Goal: Task Accomplishment & Management: Use online tool/utility

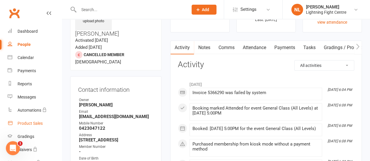
scroll to position [39, 0]
click at [22, 33] on div "Dashboard" at bounding box center [28, 31] width 20 height 5
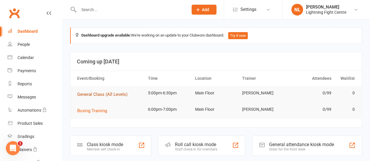
click at [102, 93] on span "General Class (All Levels)" at bounding box center [102, 94] width 50 height 5
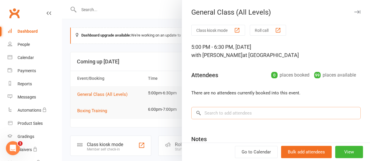
click at [242, 114] on input "search" at bounding box center [277, 113] width 170 height 12
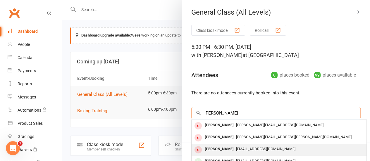
type input "[PERSON_NAME]"
click at [207, 150] on div "[PERSON_NAME]" at bounding box center [220, 149] width 34 height 8
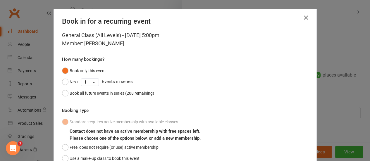
click at [303, 16] on icon "button" at bounding box center [306, 17] width 7 height 7
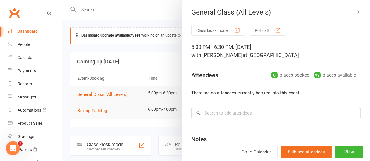
click at [197, 29] on button "Class kiosk mode" at bounding box center [219, 30] width 54 height 11
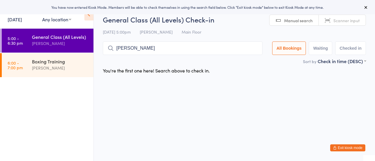
type input "[PERSON_NAME]"
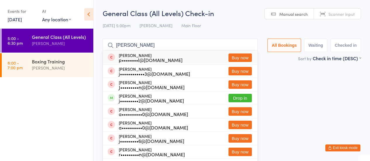
click at [233, 58] on button "Buy now" at bounding box center [240, 58] width 23 height 8
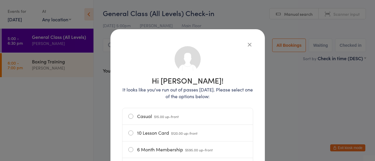
click at [125, 116] on div "Casual $15.00 up-front" at bounding box center [187, 116] width 130 height 17
click at [129, 118] on label "Casual $15.00 up-front" at bounding box center [187, 116] width 119 height 16
click at [0, 0] on input "Casual $15.00 up-front" at bounding box center [0, 0] width 0 height 0
click at [320, 111] on div "Hi Joel! It looks like you've run out of passes today. Please select one of the…" at bounding box center [187, 80] width 375 height 161
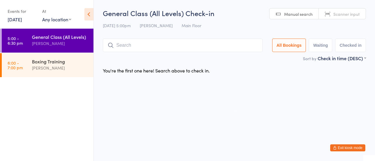
click at [210, 49] on input "search" at bounding box center [183, 45] width 160 height 13
type input "joel purton"
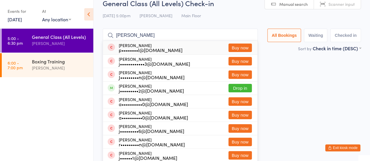
scroll to position [12, 0]
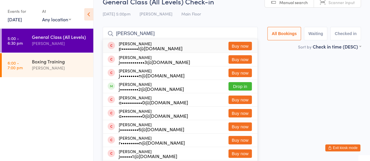
click at [243, 48] on button "Buy now" at bounding box center [240, 46] width 23 height 8
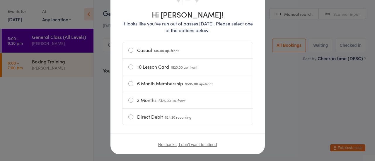
scroll to position [74, 0]
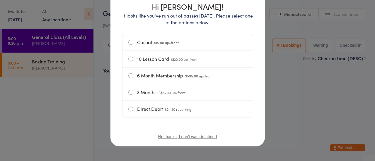
click at [129, 41] on label "Casual $15.00 up-front" at bounding box center [187, 42] width 119 height 16
click at [0, 0] on input "Casual $15.00 up-front" at bounding box center [0, 0] width 0 height 0
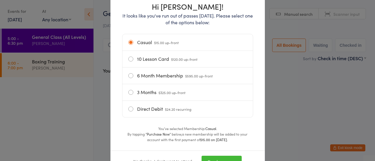
click at [208, 159] on button "Purchase now" at bounding box center [221, 162] width 40 height 12
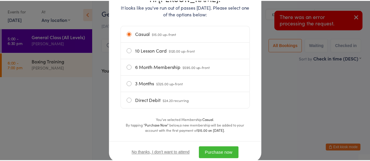
scroll to position [86, 0]
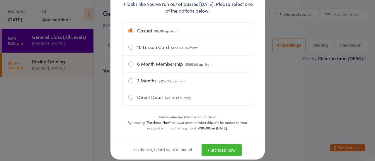
click at [213, 152] on button "Purchase now" at bounding box center [221, 150] width 40 height 12
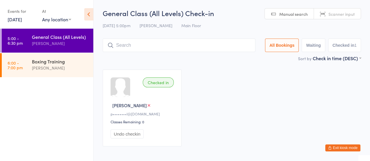
click at [159, 50] on input "search" at bounding box center [179, 45] width 153 height 13
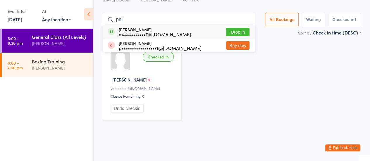
type input "phil"
click at [239, 32] on button "Drop in" at bounding box center [237, 32] width 23 height 8
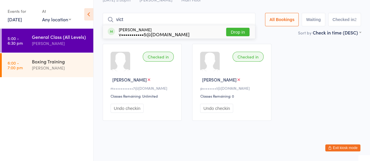
type input "vict"
click at [237, 32] on button "Drop in" at bounding box center [237, 32] width 23 height 8
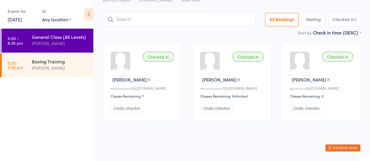
click at [180, 136] on html "You have now entered Kiosk Mode. Members will be able to check themselves in us…" at bounding box center [185, 54] width 370 height 161
click at [295, 29] on div "General Class (All Levels) Check-in 13 Aug 5:00pm Nick Lundh Main Floor Manual …" at bounding box center [232, 5] width 259 height 47
click at [284, 38] on main "General Class (All Levels) Check-in 13 Aug 5:00pm Nick Lundh Main Floor Manual …" at bounding box center [232, 54] width 259 height 144
click at [184, 18] on input "search" at bounding box center [179, 19] width 153 height 13
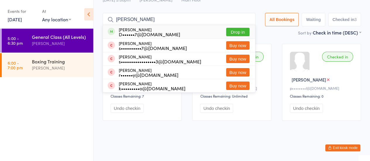
type input "sara"
click at [244, 30] on button "Drop in" at bounding box center [237, 32] width 23 height 8
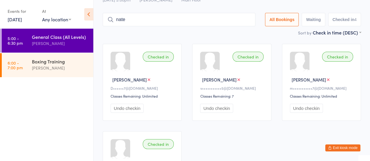
type input "nate"
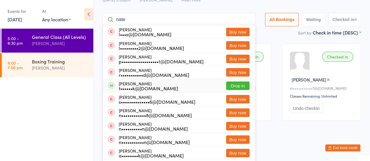
click at [229, 87] on button "Drop in" at bounding box center [237, 86] width 23 height 8
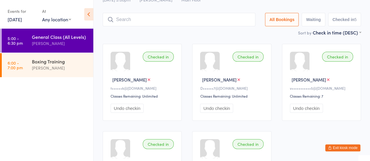
click at [301, 120] on div "Checked in Victor S v•••••••••••5@gmail.com Classes Remaining: 7 Undo checkin" at bounding box center [321, 82] width 79 height 77
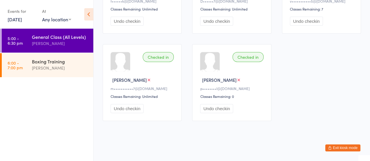
scroll to position [0, 0]
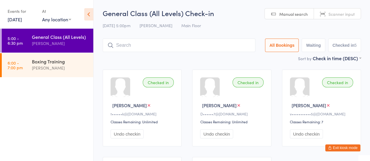
click at [173, 41] on input "search" at bounding box center [179, 45] width 153 height 13
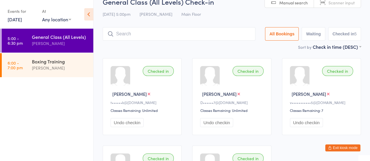
scroll to position [39, 0]
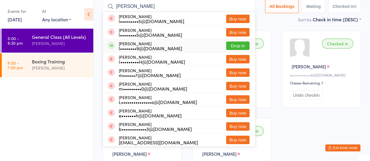
type input "liam"
click at [232, 47] on button "Drop in" at bounding box center [237, 46] width 23 height 8
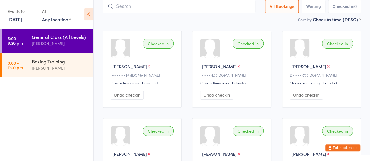
click at [212, 10] on input "search" at bounding box center [179, 6] width 153 height 13
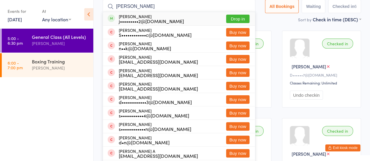
type input "dean"
click at [240, 19] on button "Drop in" at bounding box center [237, 19] width 23 height 8
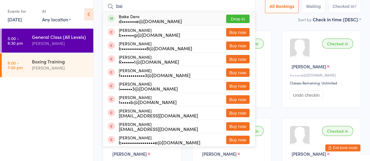
type input "baike"
click at [240, 18] on button "Drop in" at bounding box center [237, 19] width 23 height 8
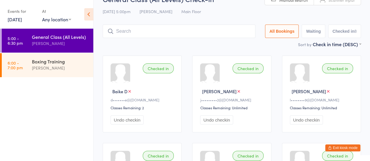
scroll to position [0, 0]
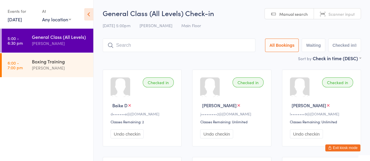
click at [217, 49] on input "search" at bounding box center [179, 45] width 153 height 13
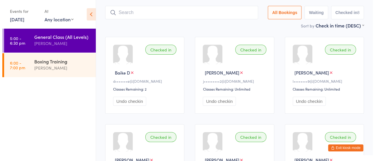
scroll to position [39, 0]
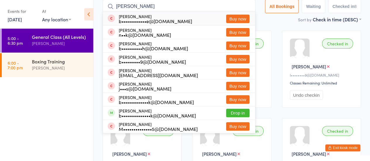
type input "brad"
click at [233, 17] on button "Buy now" at bounding box center [237, 19] width 23 height 8
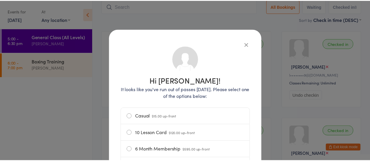
scroll to position [75, 0]
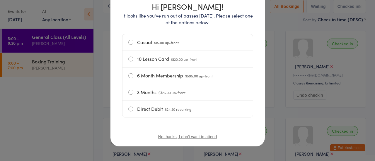
click at [128, 42] on label "Casual $15.00 up-front" at bounding box center [187, 42] width 119 height 16
click at [0, 0] on input "Casual $15.00 up-front" at bounding box center [0, 0] width 0 height 0
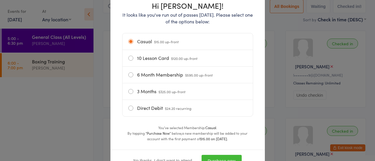
click at [207, 159] on button "Purchase now" at bounding box center [221, 161] width 40 height 12
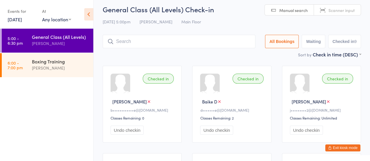
scroll to position [1, 0]
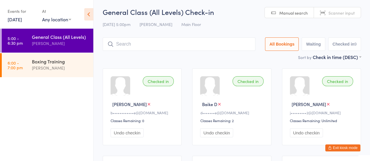
click at [129, 45] on input "search" at bounding box center [179, 43] width 153 height 13
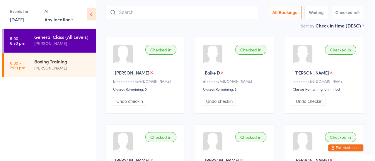
scroll to position [39, 0]
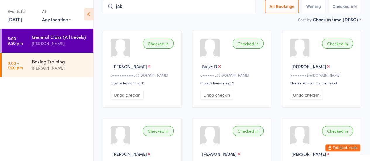
type input "jake"
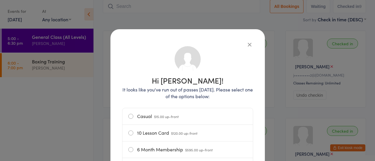
click at [249, 44] on icon "button" at bounding box center [249, 44] width 6 height 6
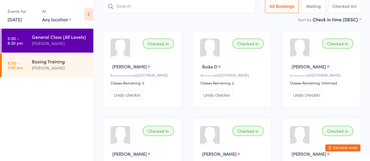
click at [205, 8] on input "search" at bounding box center [179, 6] width 153 height 13
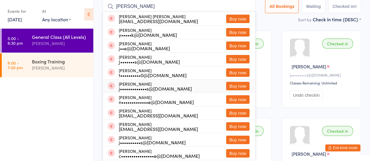
type input "jake"
click at [234, 86] on button "Buy now" at bounding box center [237, 86] width 23 height 8
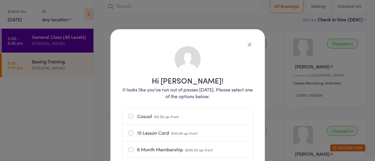
click at [130, 116] on label "Casual $15.00 up-front" at bounding box center [187, 116] width 119 height 16
click at [0, 0] on input "Casual $15.00 up-front" at bounding box center [0, 0] width 0 height 0
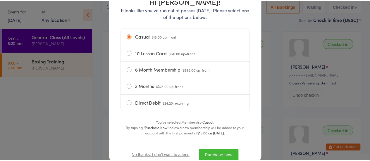
scroll to position [82, 0]
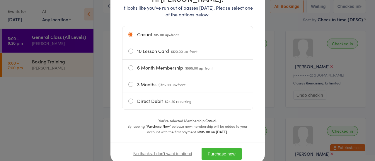
click at [206, 154] on button "Purchase now" at bounding box center [221, 154] width 40 height 12
